Goal: Check status: Check status

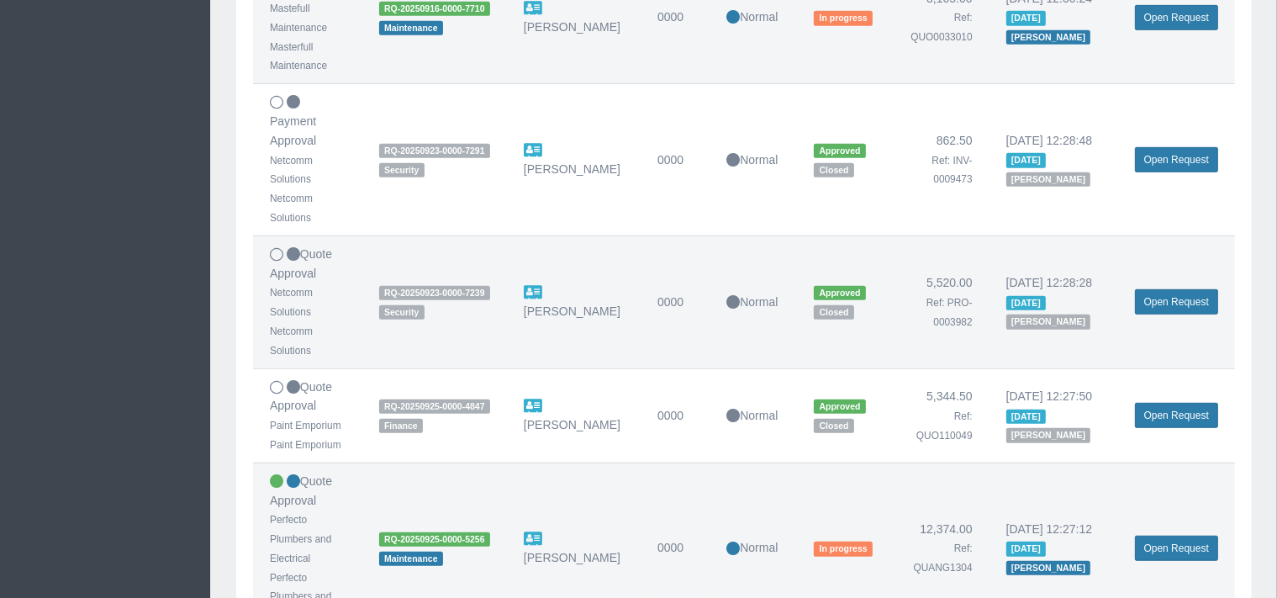
scroll to position [1065, 0]
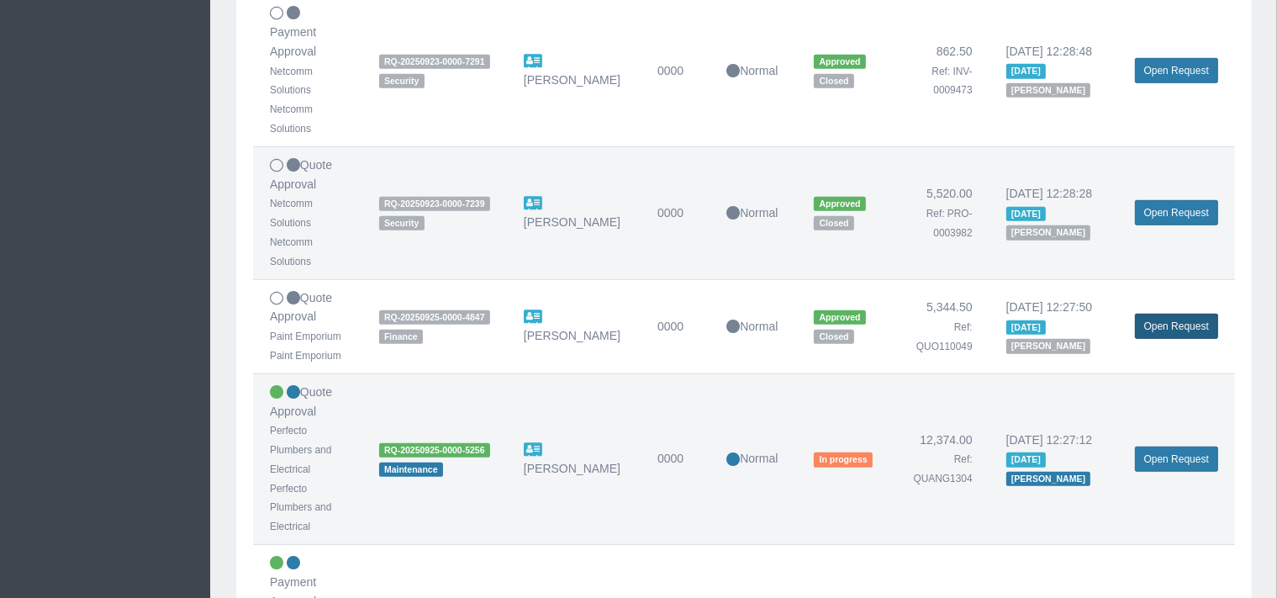
click at [1167, 320] on link "Open Request" at bounding box center [1176, 326] width 83 height 25
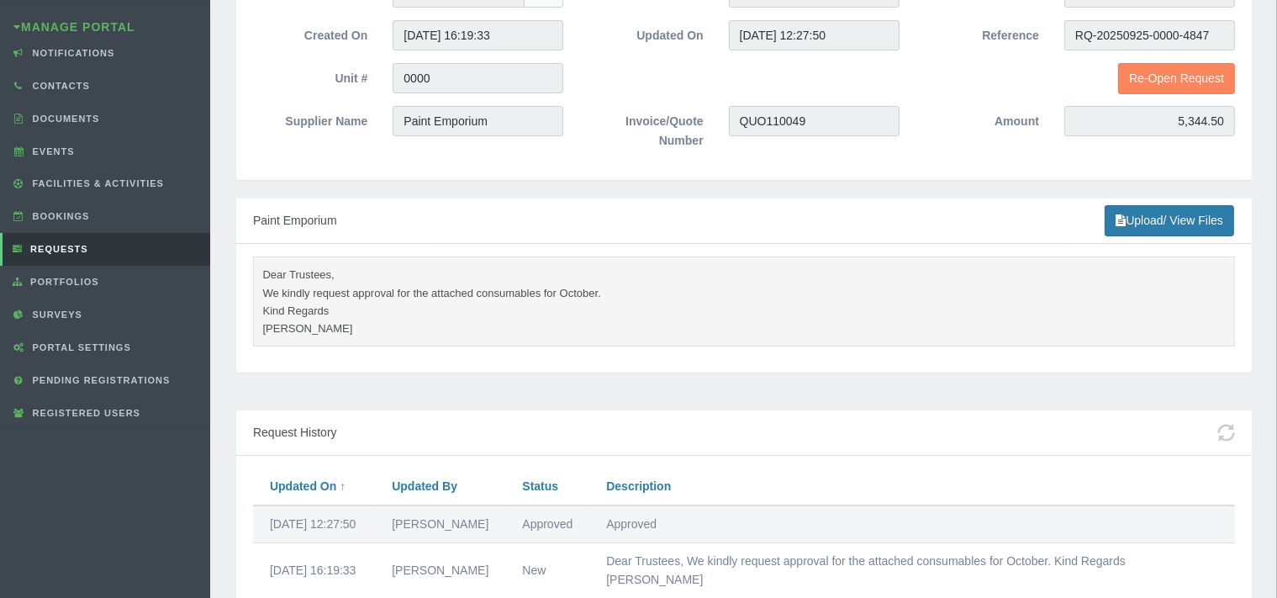
scroll to position [42, 0]
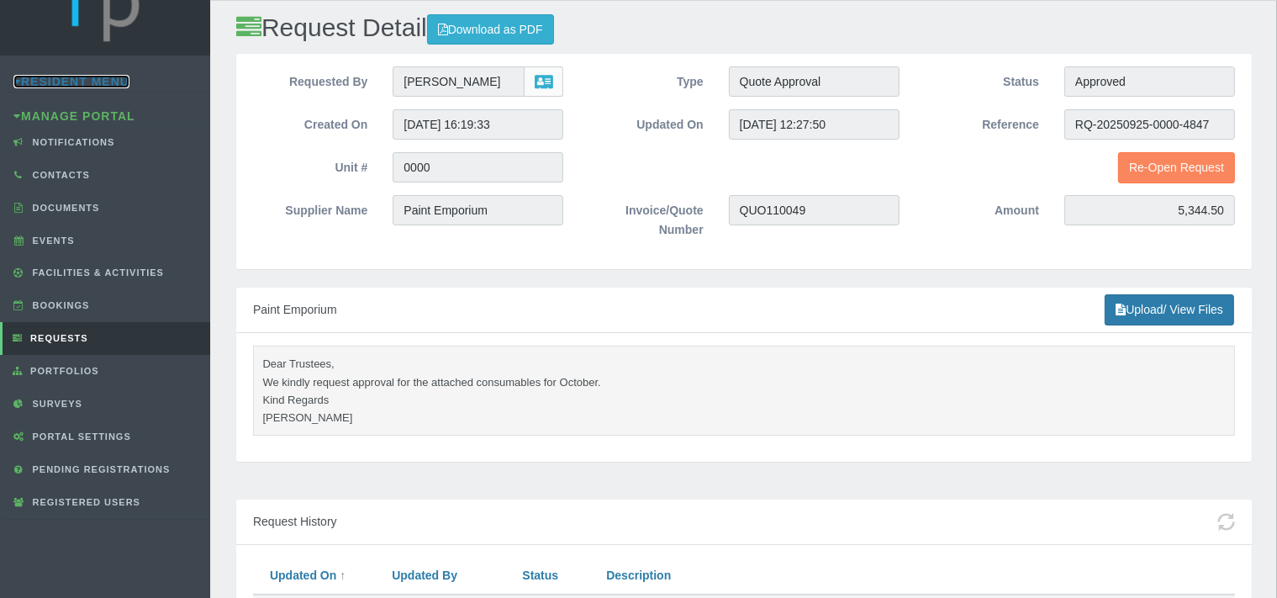
click at [89, 82] on link "Resident Menu" at bounding box center [71, 81] width 116 height 13
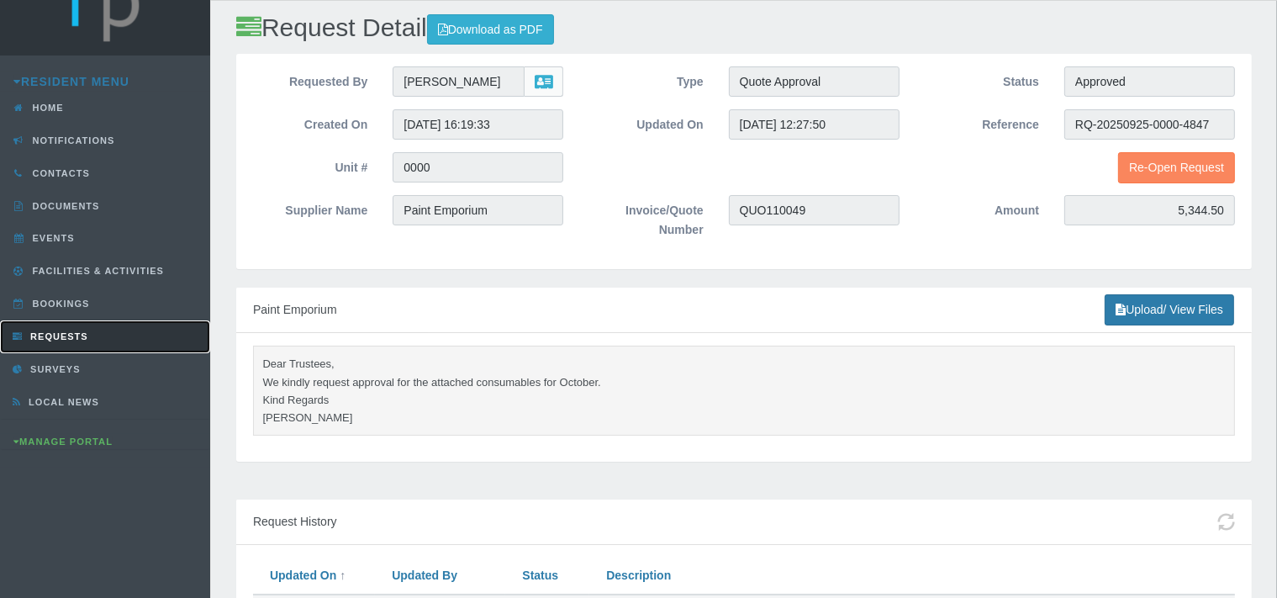
click at [75, 326] on link "Requests" at bounding box center [105, 336] width 210 height 33
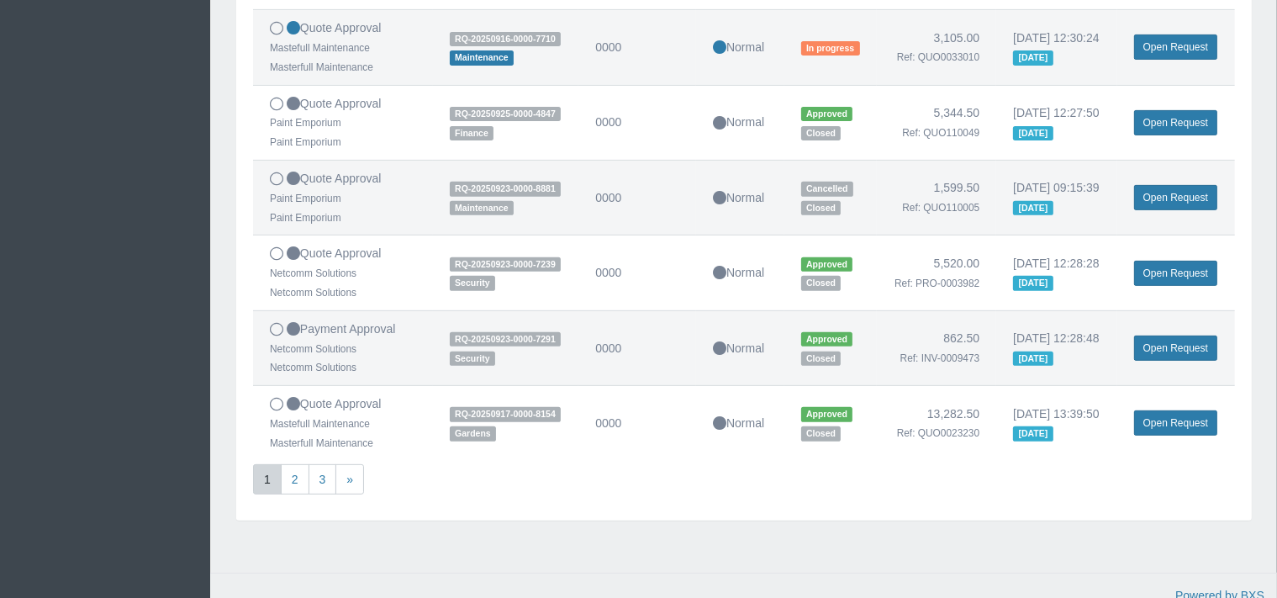
scroll to position [621, 0]
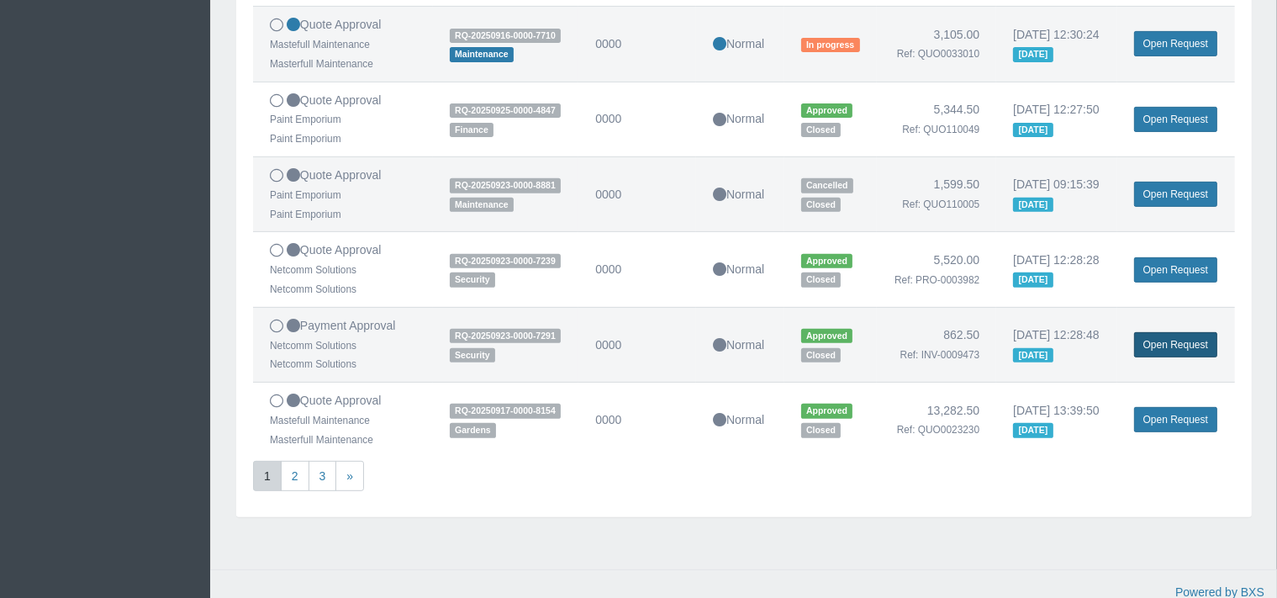
click at [1157, 357] on link "Open Request" at bounding box center [1175, 344] width 83 height 25
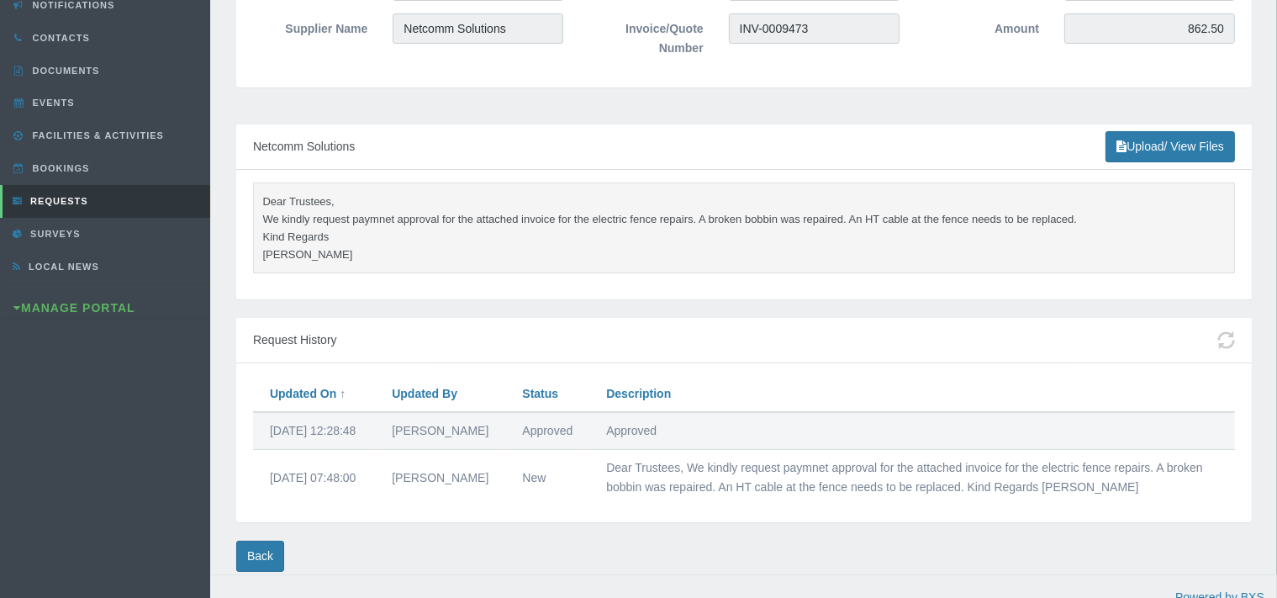
scroll to position [232, 0]
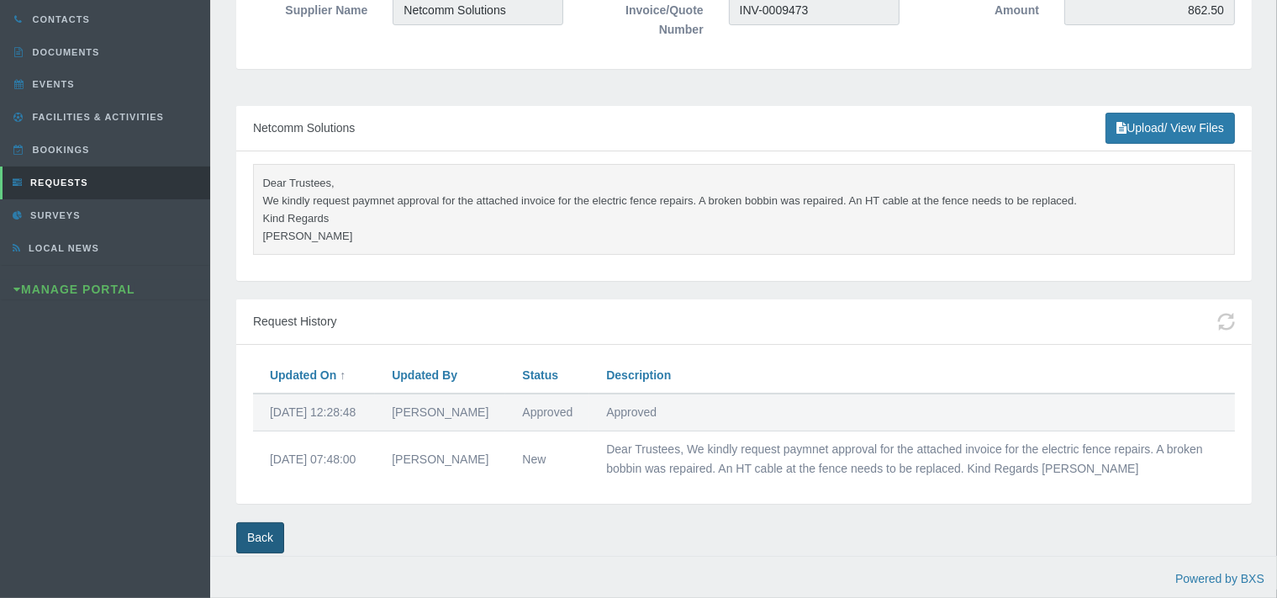
click at [261, 536] on link "Back" at bounding box center [260, 537] width 48 height 31
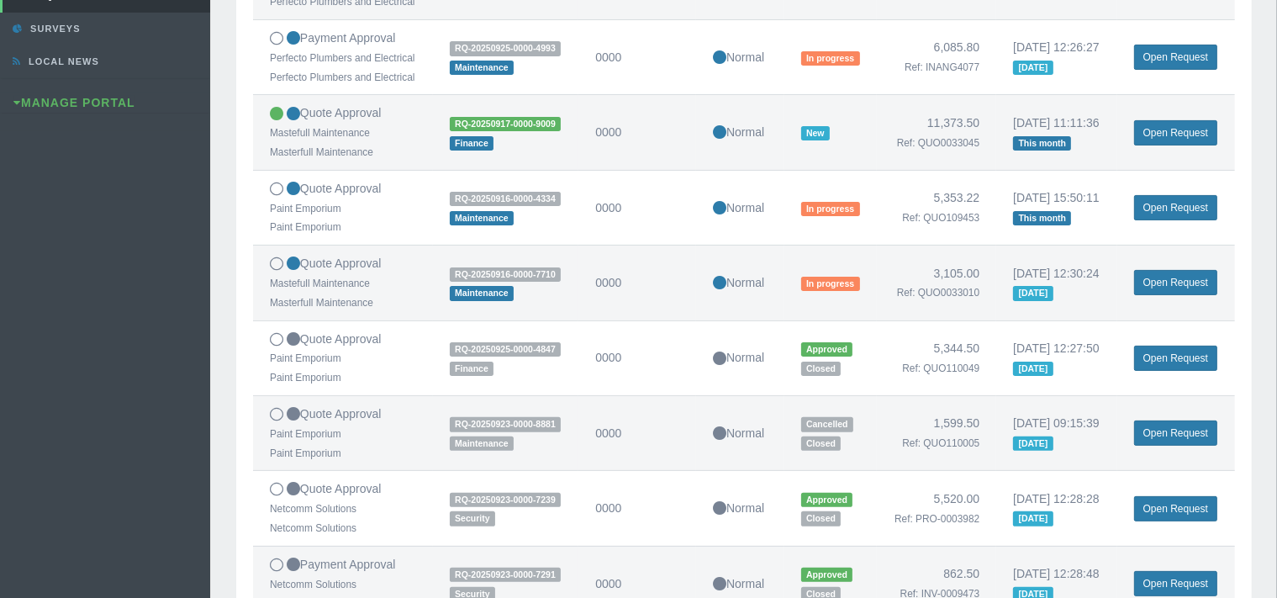
scroll to position [442, 0]
